Goal: Transaction & Acquisition: Book appointment/travel/reservation

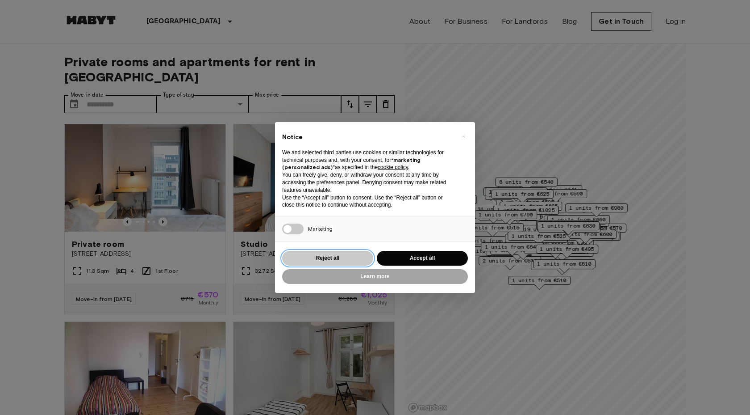
click at [354, 260] on button "Reject all" at bounding box center [327, 258] width 91 height 15
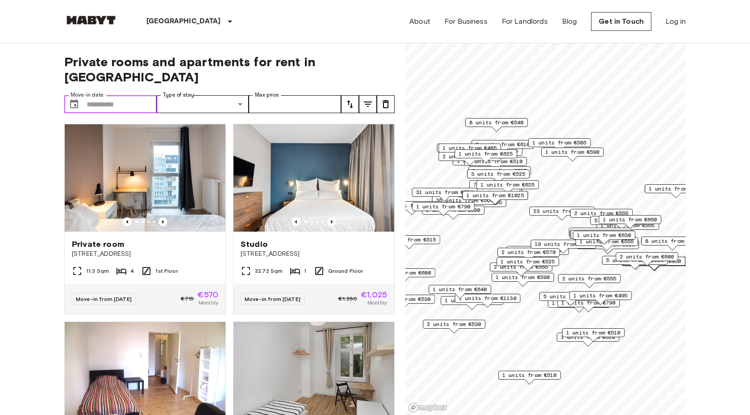
click at [118, 95] on input "Move-in date" at bounding box center [122, 104] width 70 height 18
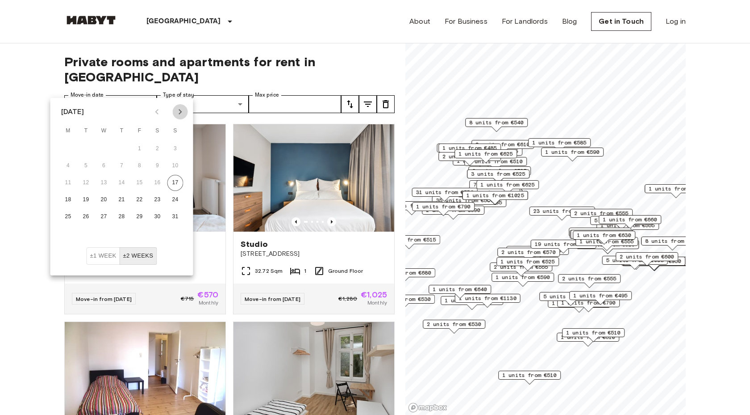
click at [182, 114] on icon "Next month" at bounding box center [180, 111] width 11 height 11
click at [72, 219] on button "29" at bounding box center [68, 217] width 16 height 16
type input "**********"
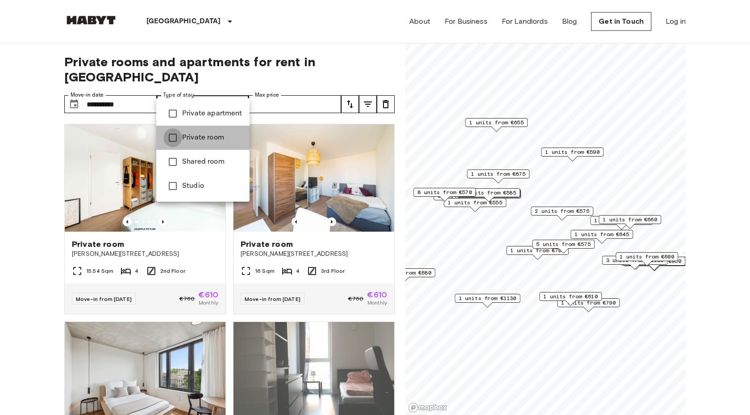
type input "**********"
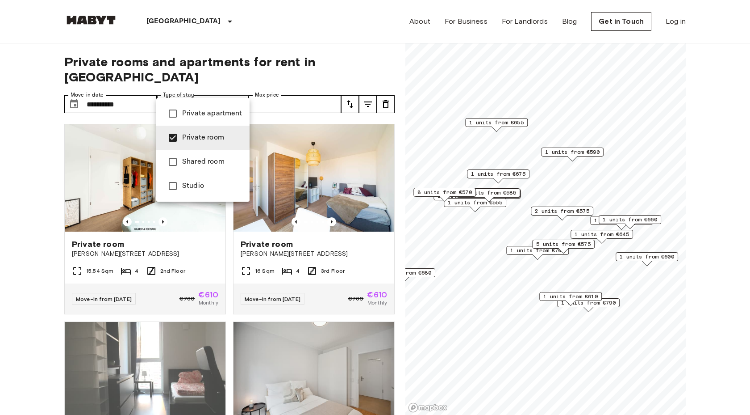
click at [322, 83] on div at bounding box center [375, 207] width 750 height 415
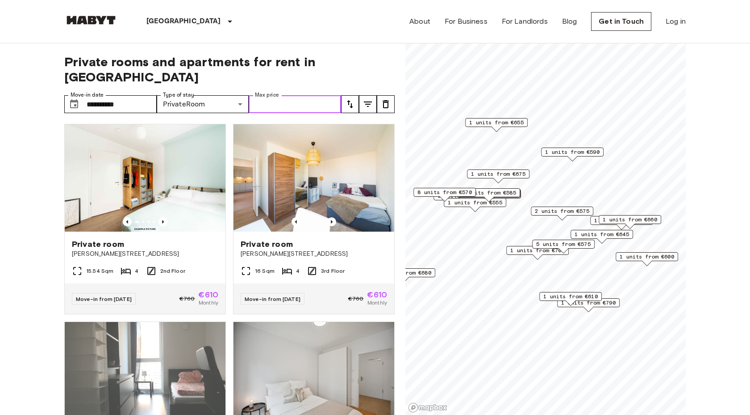
click at [310, 95] on input "Max price" at bounding box center [295, 104] width 92 height 18
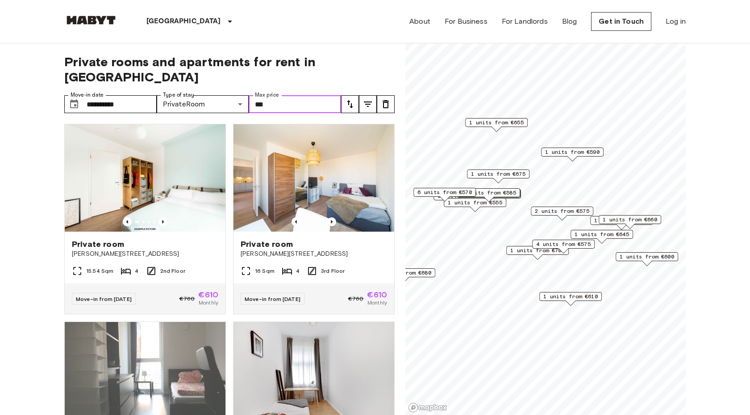
type input "***"
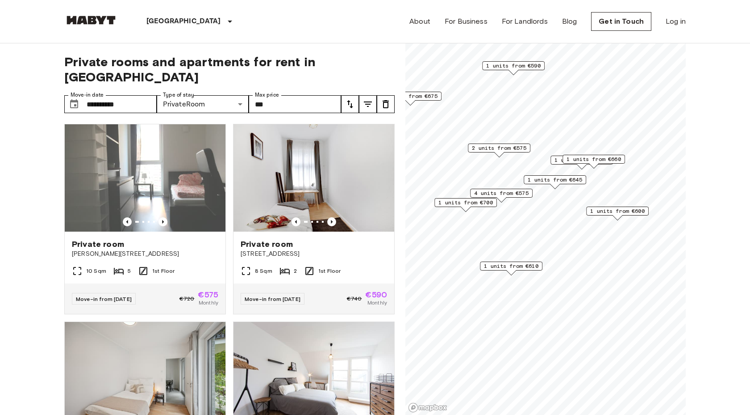
click at [519, 265] on span "1 units from €610" at bounding box center [511, 266] width 54 height 8
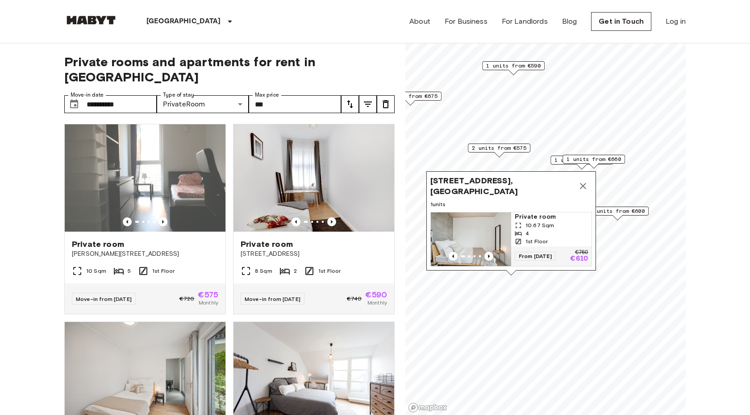
click at [539, 237] on span "1st Floor" at bounding box center [537, 241] width 22 height 8
click at [336, 174] on img at bounding box center [314, 177] width 161 height 107
click at [585, 187] on icon "Map marker" at bounding box center [583, 186] width 6 height 6
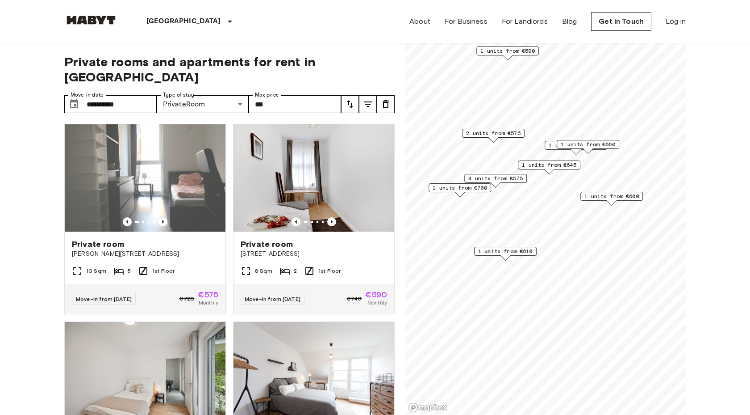
click at [619, 196] on span "1 units from €600" at bounding box center [612, 196] width 54 height 8
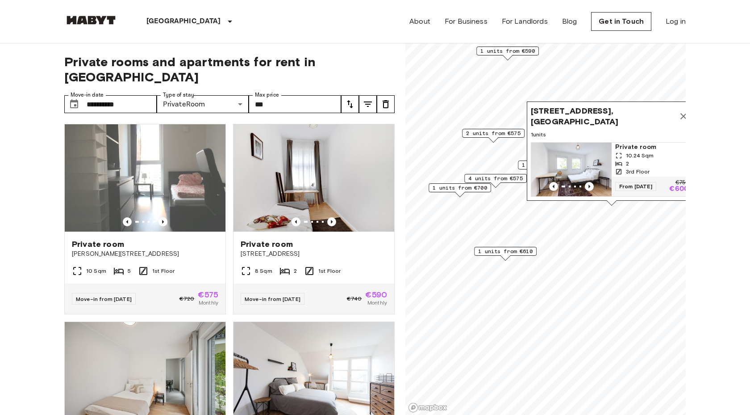
click at [592, 165] on img "Map marker" at bounding box center [572, 170] width 80 height 54
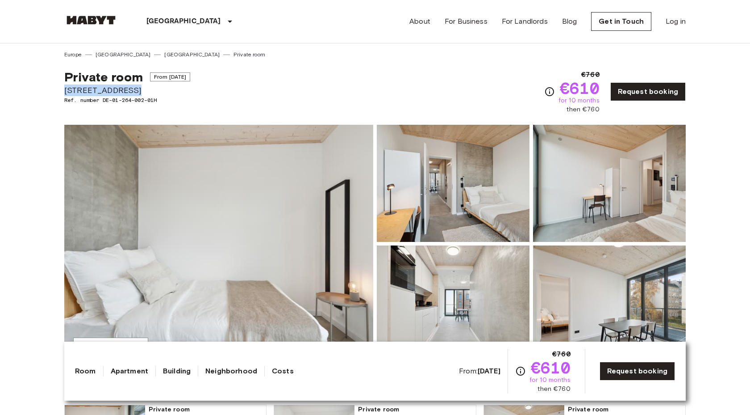
drag, startPoint x: 64, startPoint y: 91, endPoint x: 150, endPoint y: 90, distance: 85.3
click at [150, 90] on span "[STREET_ADDRESS]" at bounding box center [127, 90] width 126 height 12
copy span "[STREET_ADDRESS]"
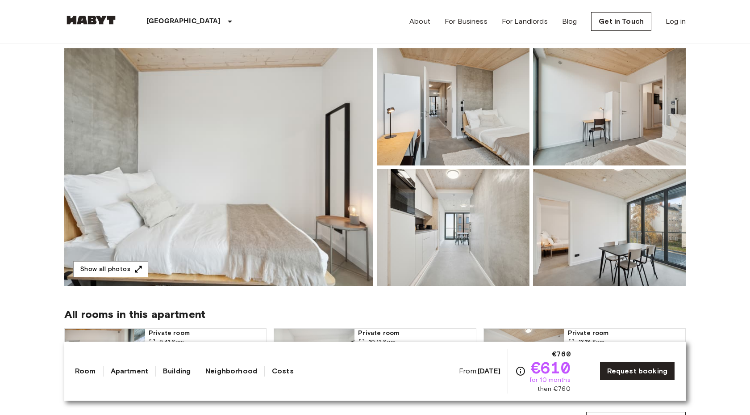
scroll to position [78, 0]
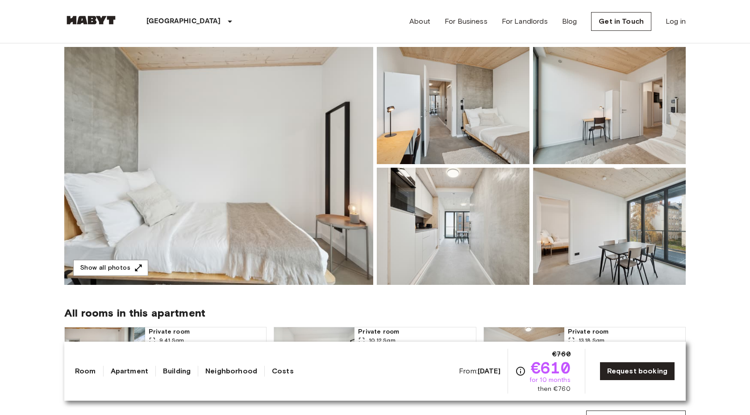
click at [179, 156] on img at bounding box center [218, 166] width 309 height 238
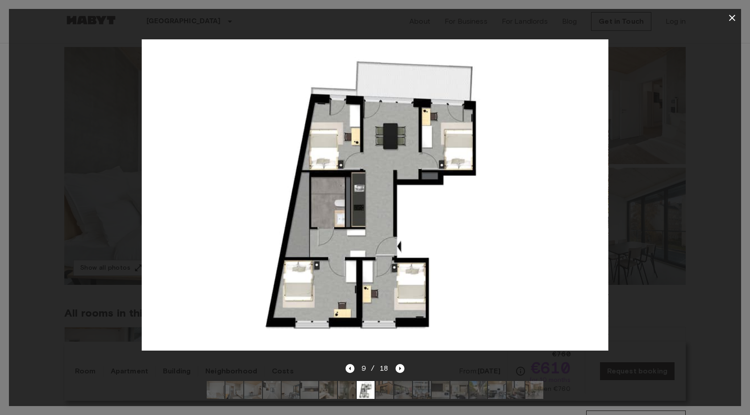
click at [733, 14] on icon "button" at bounding box center [732, 18] width 11 height 11
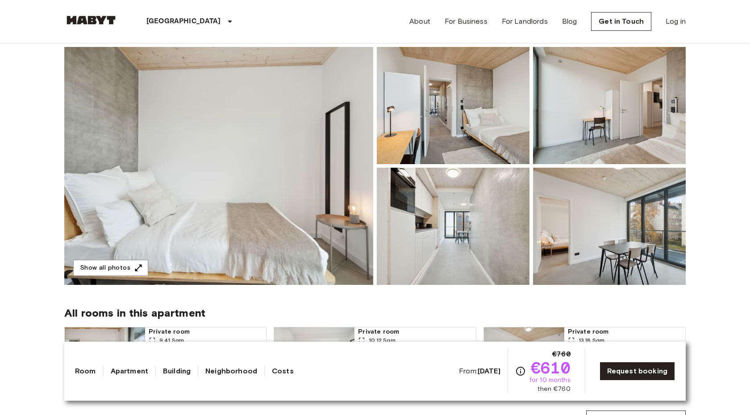
scroll to position [144, 0]
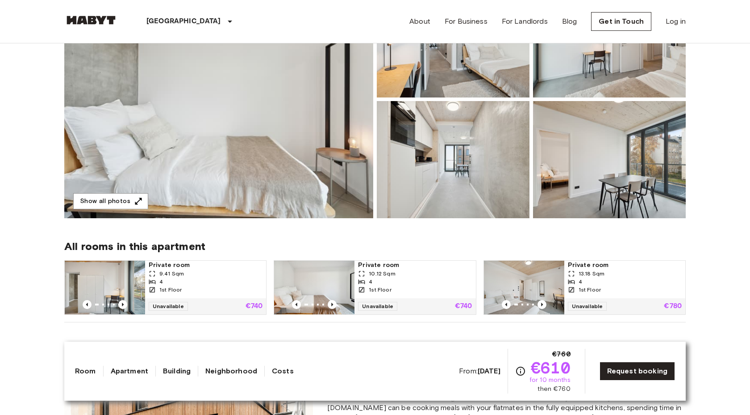
drag, startPoint x: 468, startPoint y: 372, endPoint x: 499, endPoint y: 371, distance: 31.7
click at [499, 371] on b "[DATE]" at bounding box center [489, 370] width 23 height 8
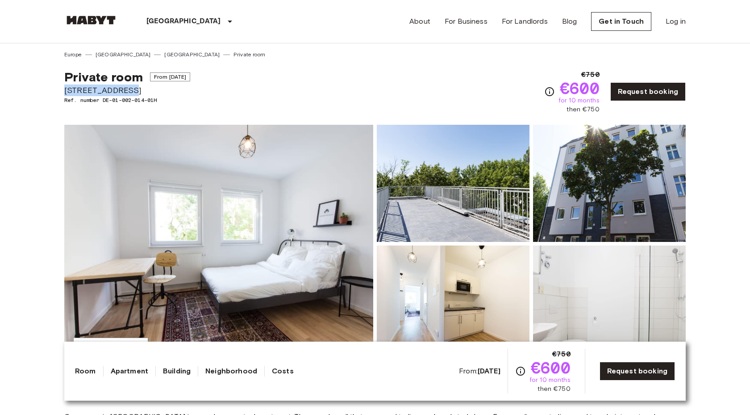
drag, startPoint x: 61, startPoint y: 88, endPoint x: 152, endPoint y: 87, distance: 91.1
copy span "Archibaldweg 12"
